Goal: Task Accomplishment & Management: Use online tool/utility

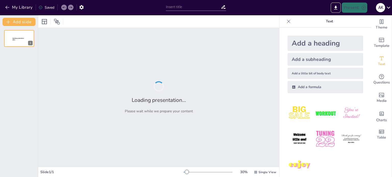
type input "Οργάνωση και Λειτουργία του 3ου Γυμνασίου Κορίνθου: Σχολικό Έτος [DATE]-[DATE]"
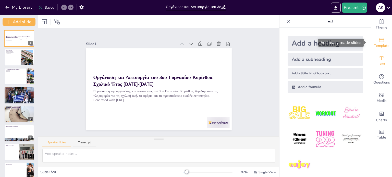
click at [378, 42] on icon "Add ready made slides" at bounding box center [381, 40] width 6 height 6
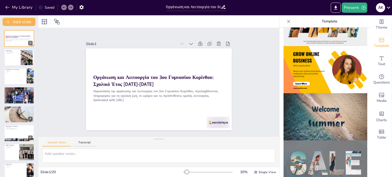
scroll to position [63, 0]
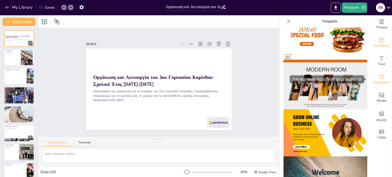
click at [378, 77] on icon "Get real-time input from your audience" at bounding box center [381, 77] width 6 height 6
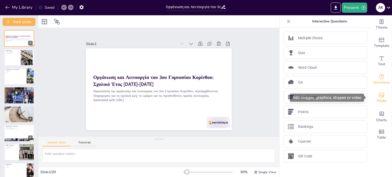
click at [378, 95] on icon "Add images, graphics, shapes or video" at bounding box center [381, 95] width 6 height 6
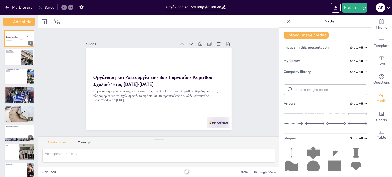
click at [350, 59] on div "My library Show All" at bounding box center [325, 61] width 84 height 7
click at [350, 61] on span "Show All" at bounding box center [358, 61] width 17 height 4
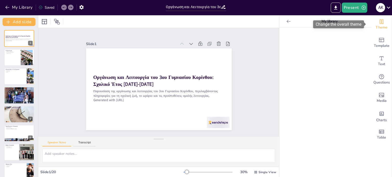
click at [378, 22] on icon "Change the overall theme" at bounding box center [381, 22] width 6 height 6
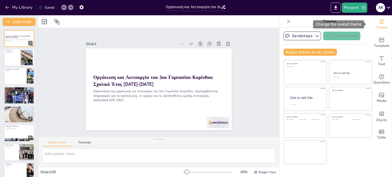
click at [378, 22] on icon "Change the overall theme" at bounding box center [381, 22] width 6 height 6
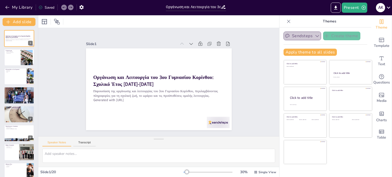
click at [314, 35] on icon "button" at bounding box center [316, 35] width 5 height 5
click at [315, 35] on icon "button" at bounding box center [317, 36] width 4 height 2
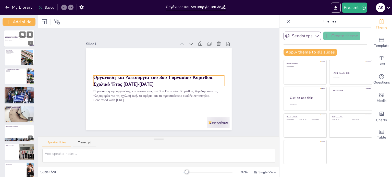
click at [17, 37] on p "Οργάνωση και Λειτουργία του 3ου Γυμνασίου Κορίνθου: Σχολικό Έτος [DATE]-[DATE]" at bounding box center [19, 36] width 28 height 3
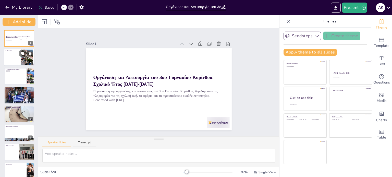
click at [20, 59] on div at bounding box center [19, 57] width 31 height 17
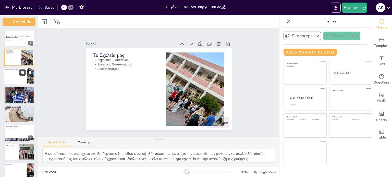
click at [21, 75] on button at bounding box center [22, 72] width 6 height 6
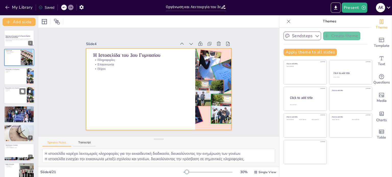
click at [21, 95] on div at bounding box center [19, 95] width 31 height 17
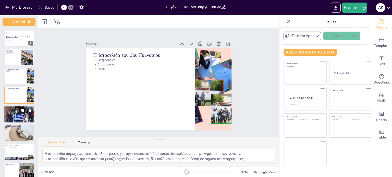
click at [22, 112] on button at bounding box center [22, 110] width 6 height 6
type textarea "Οι δραστηριότητες που προσφέρονται ενισχύουν την κοινωνικοποίηση και τη συνεργα…"
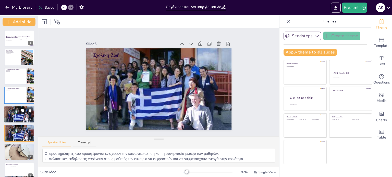
scroll to position [32, 0]
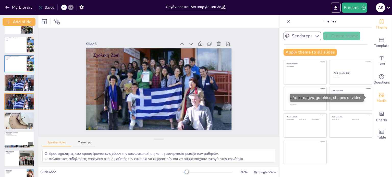
click at [378, 96] on icon "Add images, graphics, shapes or video" at bounding box center [381, 95] width 6 height 6
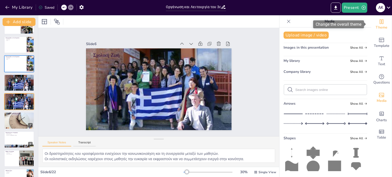
click at [379, 23] on icon "Change the overall theme" at bounding box center [381, 21] width 4 height 5
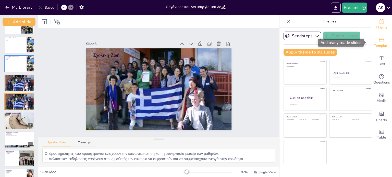
click at [378, 40] on icon "Add ready made slides" at bounding box center [381, 40] width 6 height 6
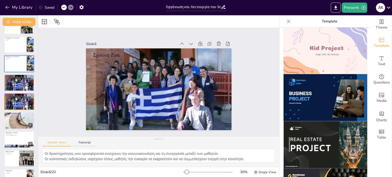
scroll to position [382, 0]
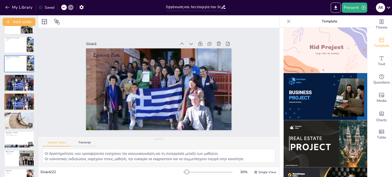
click at [319, 77] on img at bounding box center [325, 96] width 84 height 47
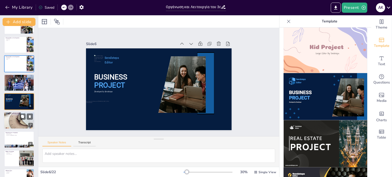
click at [19, 119] on div at bounding box center [19, 120] width 31 height 31
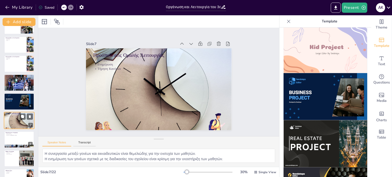
scroll to position [51, 0]
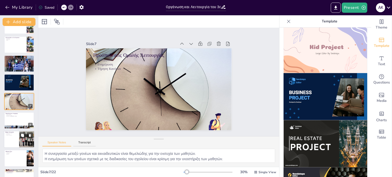
click at [21, 140] on div at bounding box center [26, 139] width 23 height 17
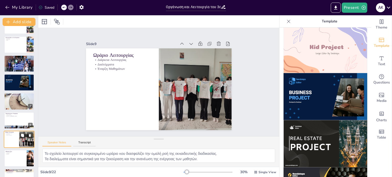
scroll to position [89, 0]
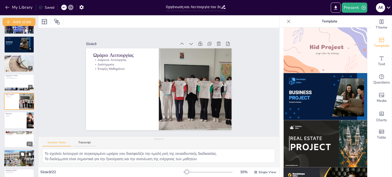
click at [19, 160] on div at bounding box center [19, 158] width 31 height 23
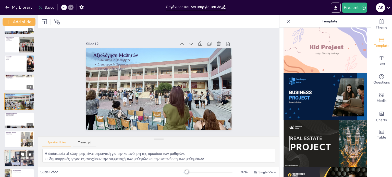
click at [23, 160] on div at bounding box center [19, 158] width 31 height 23
type textarea "Η παρακολούθηση της φοίτησης είναι ευθύνη των γονέων και είναι κρίσιμη για την …"
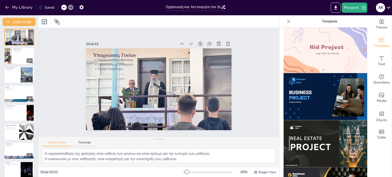
scroll to position [272, 0]
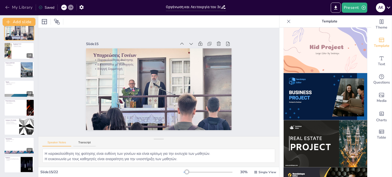
click at [20, 8] on button "My Library" at bounding box center [19, 7] width 31 height 8
